Goal: Find specific page/section: Find specific page/section

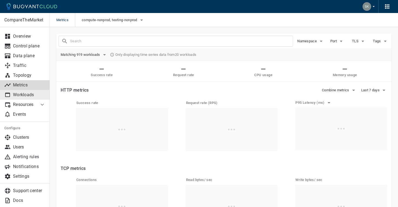
click at [30, 94] on p "Workloads" at bounding box center [29, 94] width 33 height 5
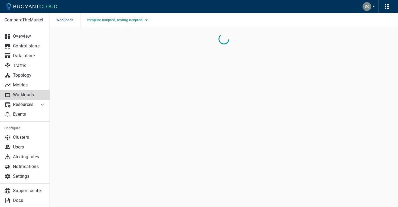
click at [148, 21] on icon "button" at bounding box center [146, 20] width 7 height 7
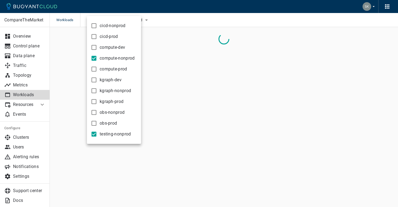
click at [95, 135] on input "testing-nonprod" at bounding box center [94, 134] width 7 height 7
checkbox input "false"
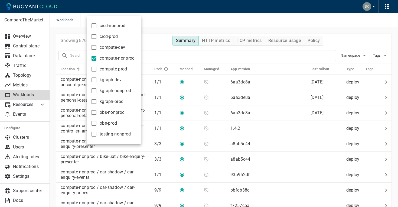
click at [325, 21] on div at bounding box center [199, 103] width 398 height 207
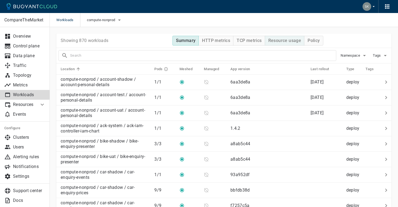
click at [288, 41] on h4 "Resource usage" at bounding box center [285, 40] width 33 height 5
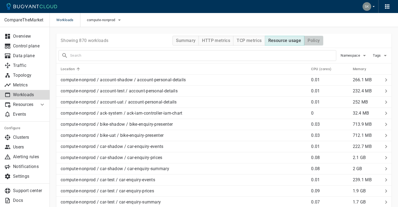
click at [318, 41] on h4 "Policy" at bounding box center [314, 40] width 12 height 5
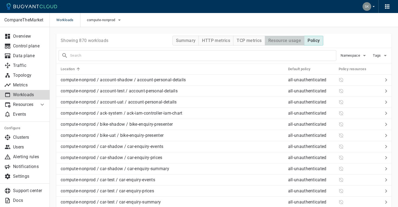
click at [295, 40] on h4 "Resource usage" at bounding box center [285, 40] width 33 height 5
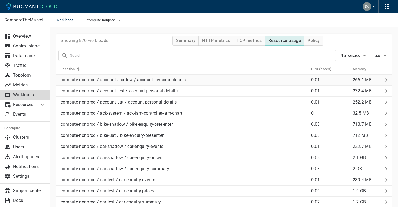
click at [386, 80] on icon at bounding box center [386, 80] width 7 height 7
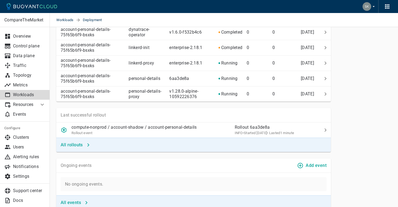
scroll to position [407, 0]
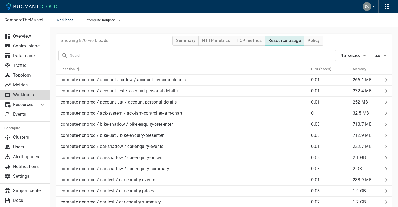
click at [262, 55] on input "text" at bounding box center [203, 56] width 266 height 8
type input "@"
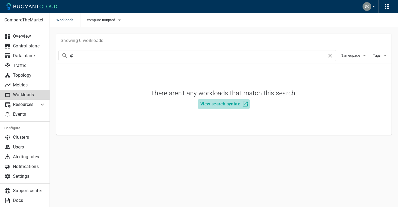
click at [234, 106] on h4 "View search syntax" at bounding box center [221, 103] width 40 height 5
click at [141, 44] on div "Showing 0 workloads" at bounding box center [224, 41] width 336 height 14
drag, startPoint x: 327, startPoint y: 56, endPoint x: 346, endPoint y: 57, distance: 19.3
click at [327, 56] on icon at bounding box center [330, 55] width 7 height 7
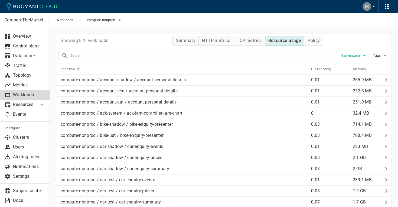
click at [359, 55] on span "Namespace" at bounding box center [351, 55] width 21 height 4
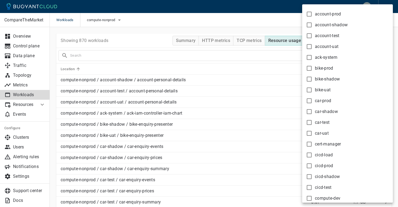
click at [215, 24] on div at bounding box center [199, 103] width 398 height 207
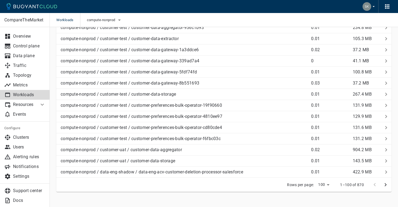
scroll to position [1014, 0]
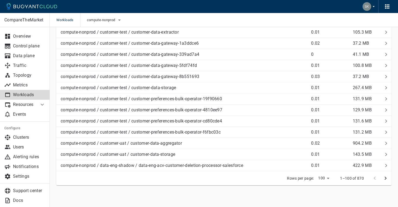
click at [387, 177] on icon "next page" at bounding box center [386, 178] width 7 height 7
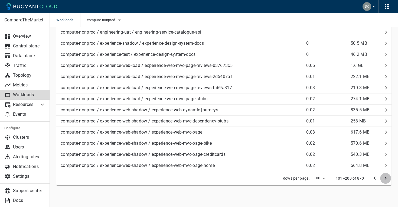
click at [387, 177] on icon "next page" at bounding box center [386, 178] width 7 height 7
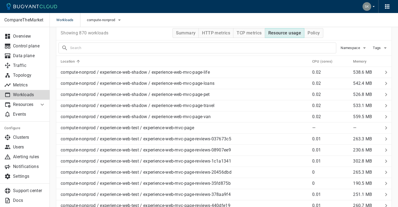
scroll to position [0, 0]
